Goal: Check status: Check status

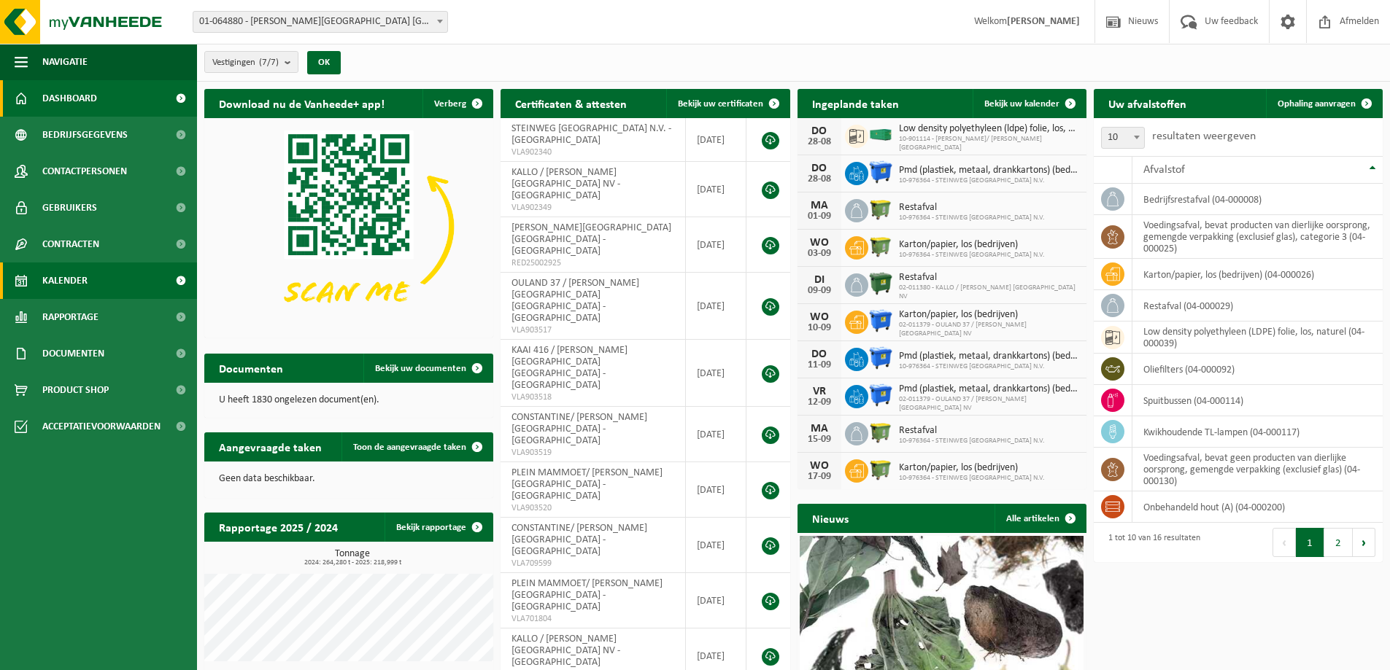
click at [55, 282] on span "Kalender" at bounding box center [64, 281] width 45 height 36
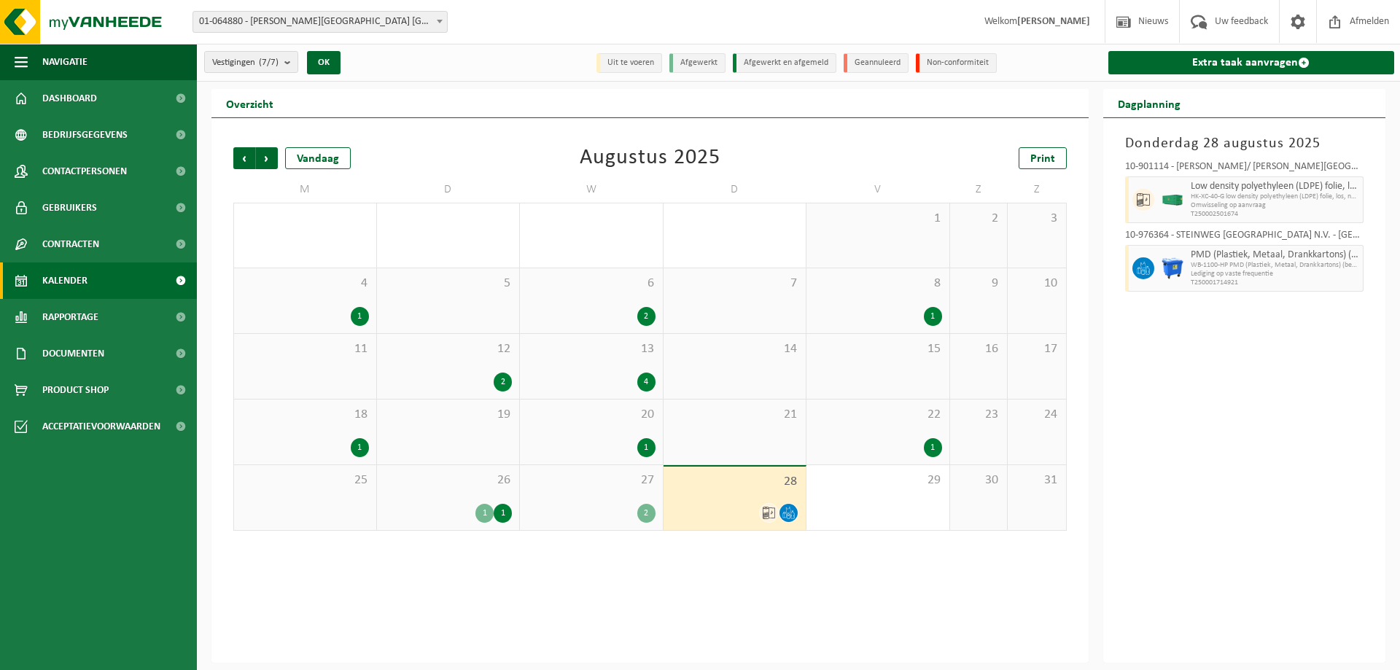
click at [1225, 263] on span "WB-1100-HP PMD (Plastiek, Metaal, Drankkartons) (bedrijven)" at bounding box center [1275, 265] width 169 height 9
click at [1255, 370] on div "[DATE] 10-901114 - [GEOGRAPHIC_DATA]/ [PERSON_NAME] - [GEOGRAPHIC_DATA] Low den…" at bounding box center [1245, 390] width 283 height 545
click at [363, 311] on div "1" at bounding box center [360, 316] width 18 height 19
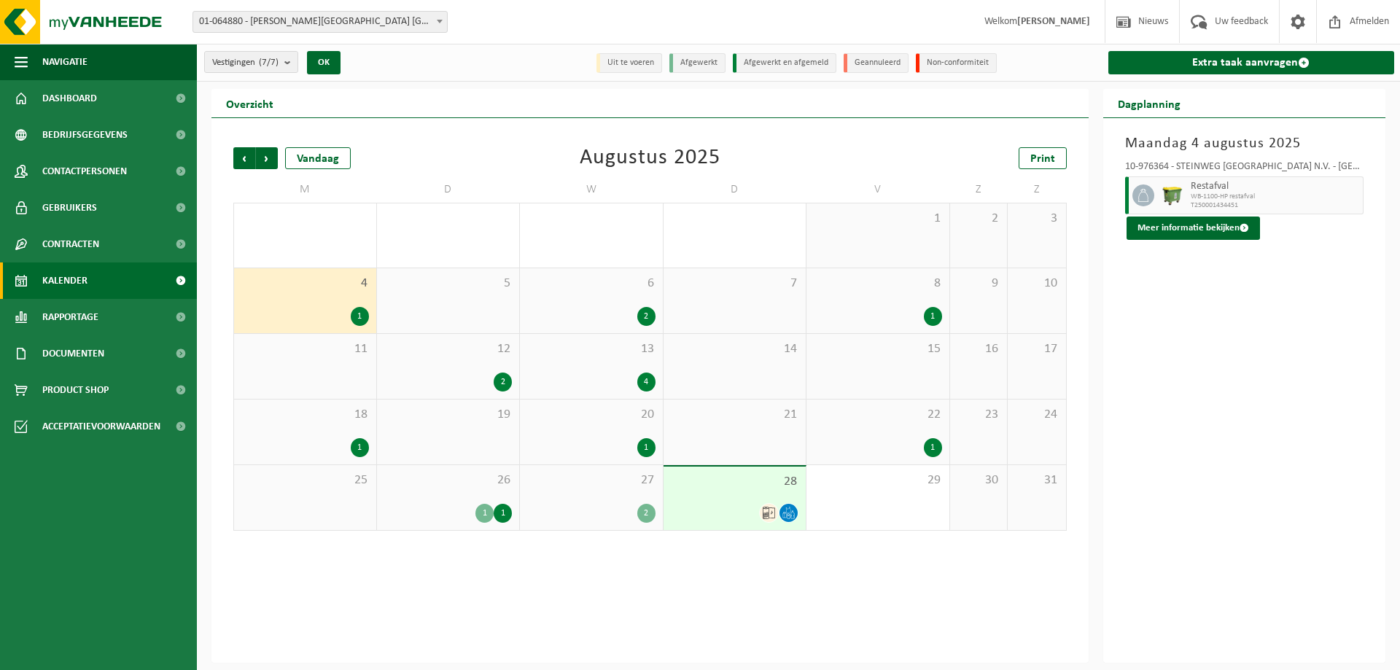
click at [646, 314] on div "2" at bounding box center [647, 316] width 18 height 19
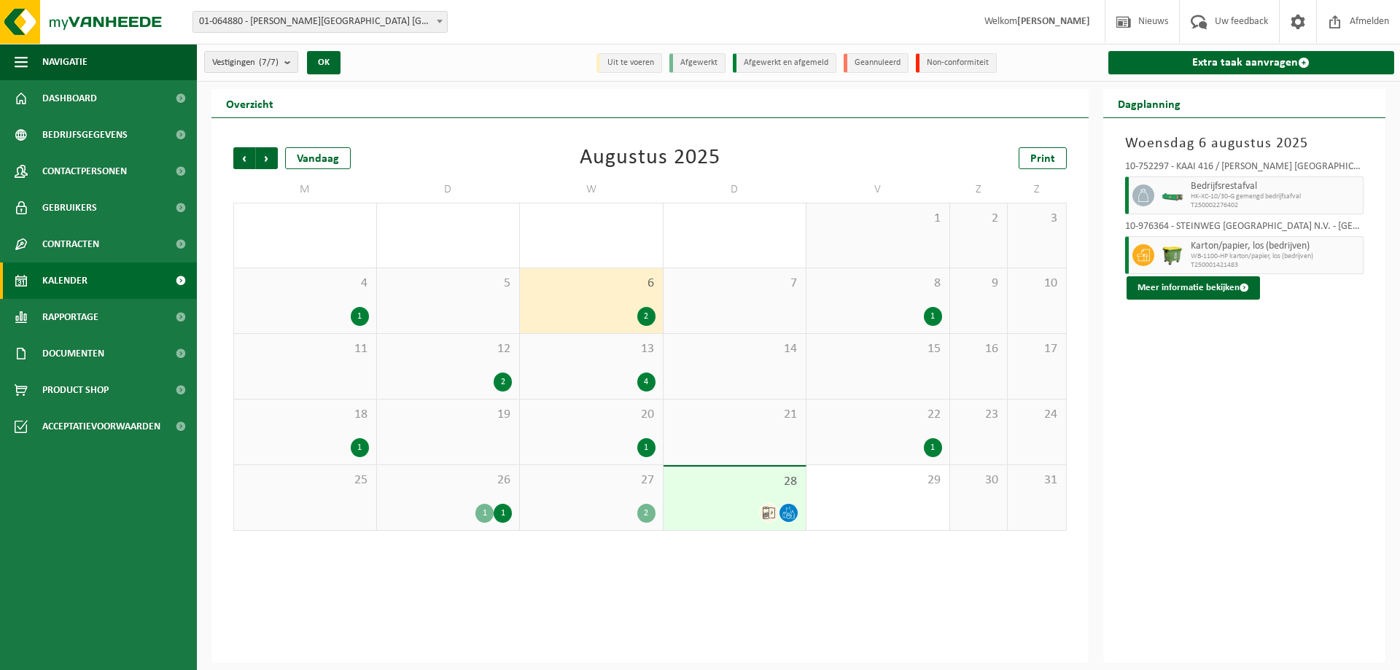
click at [934, 314] on div "1" at bounding box center [933, 316] width 18 height 19
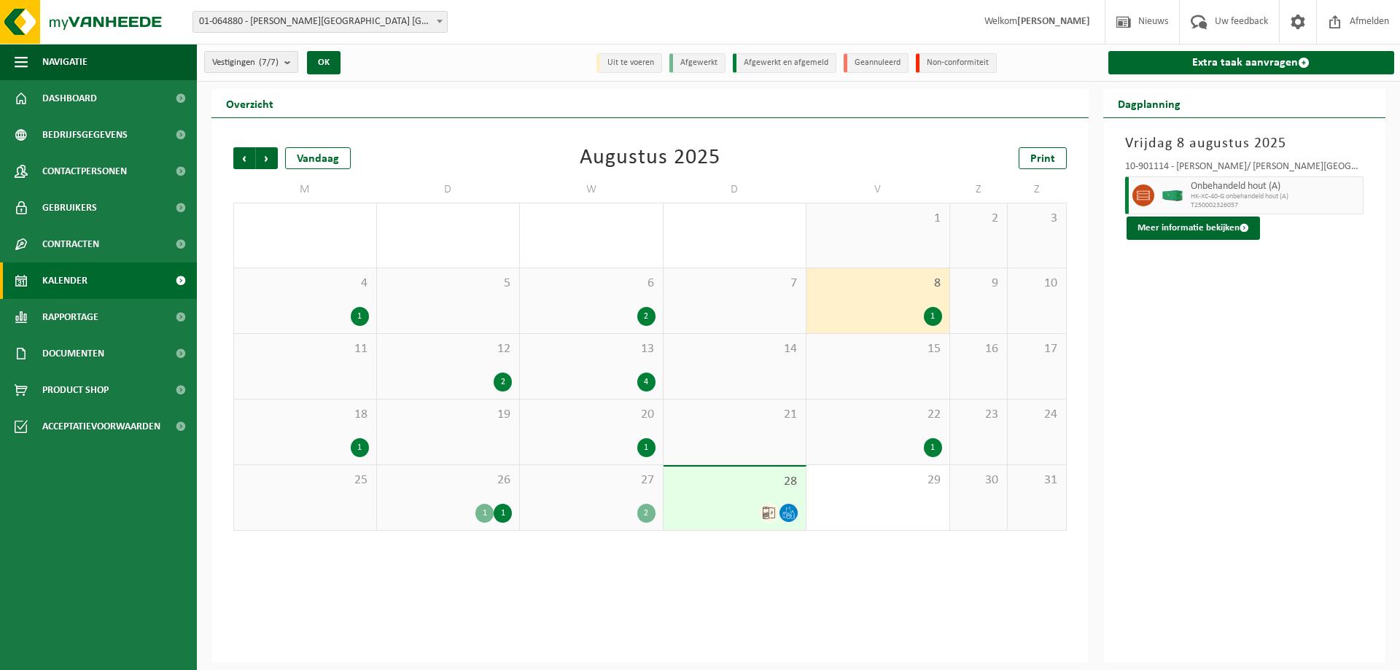
click at [504, 378] on div "2" at bounding box center [503, 382] width 18 height 19
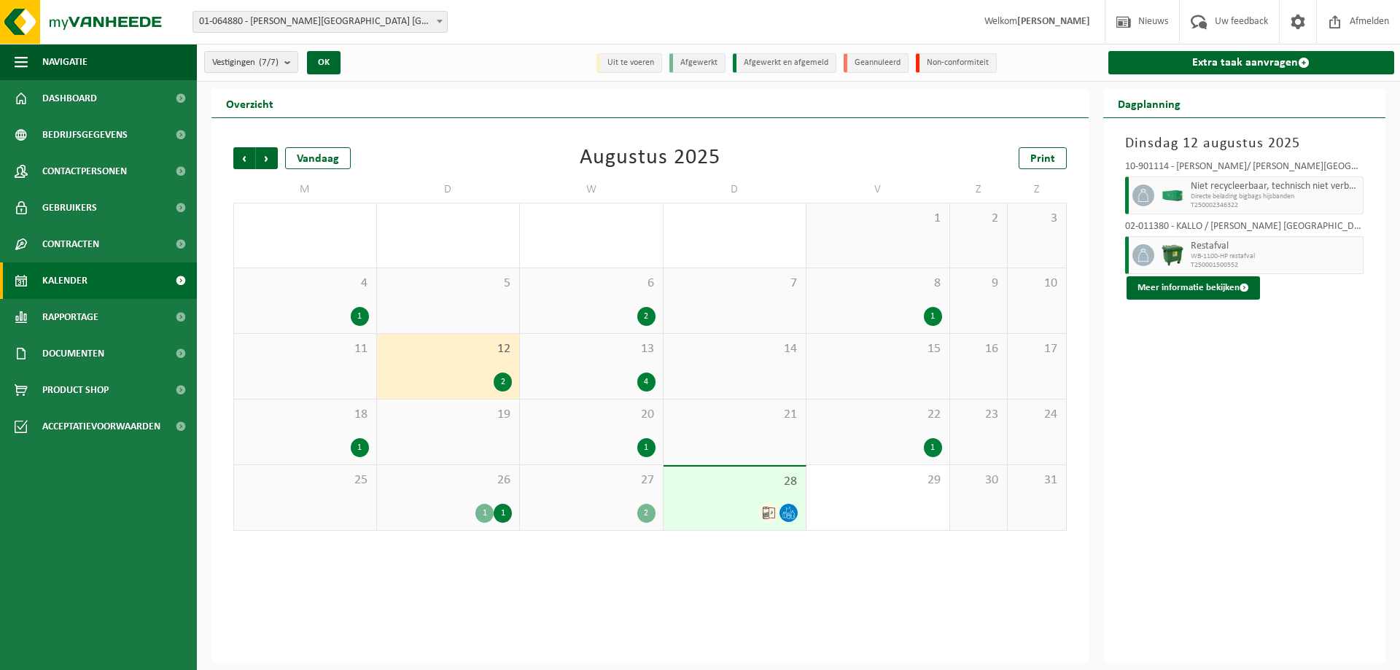
click at [642, 378] on div "4" at bounding box center [647, 382] width 18 height 19
